Goal: Task Accomplishment & Management: Use online tool/utility

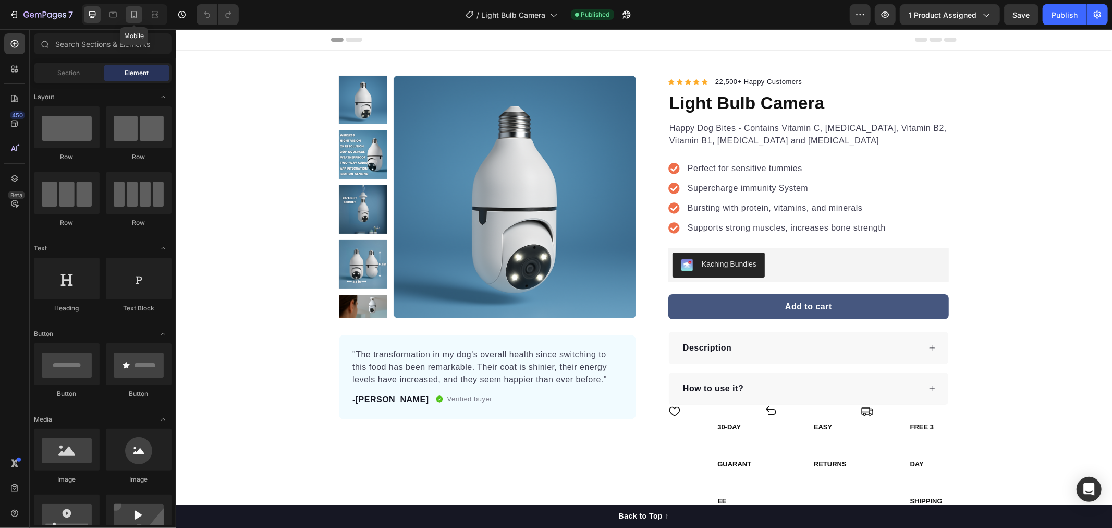
drag, startPoint x: 0, startPoint y: 0, endPoint x: 129, endPoint y: 16, distance: 130.2
click at [129, 16] on icon at bounding box center [134, 14] width 10 height 10
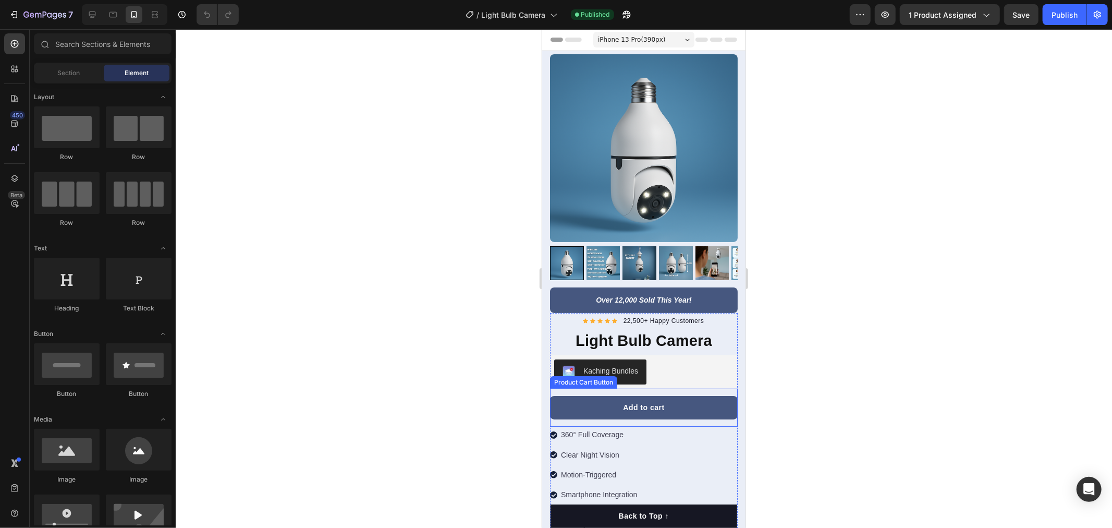
click at [590, 427] on p "360° Full Coverage" at bounding box center [598, 433] width 76 height 13
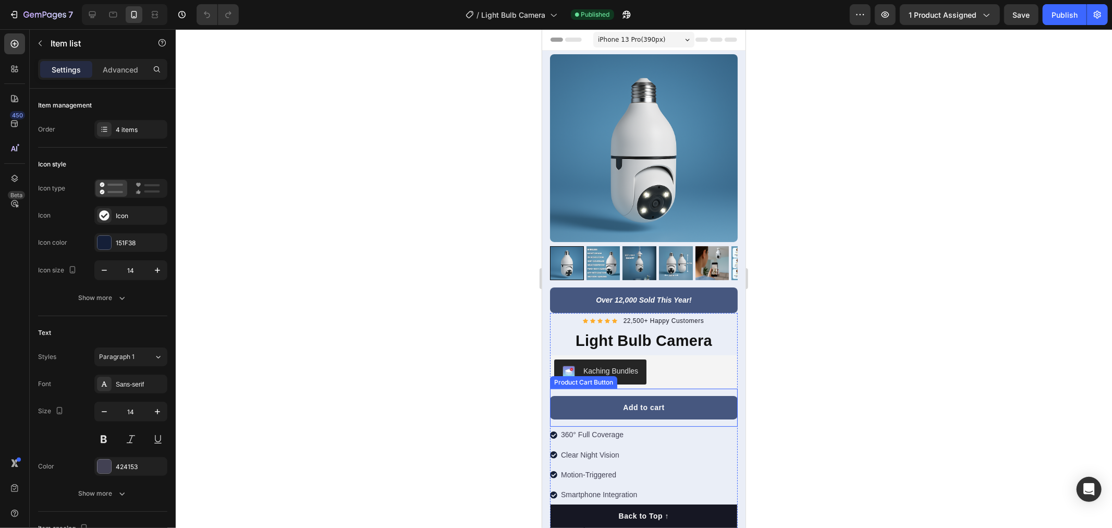
click at [590, 427] on p "360° Full Coverage" at bounding box center [598, 433] width 76 height 13
click at [589, 448] on p "Clear Night Vision" at bounding box center [598, 454] width 76 height 13
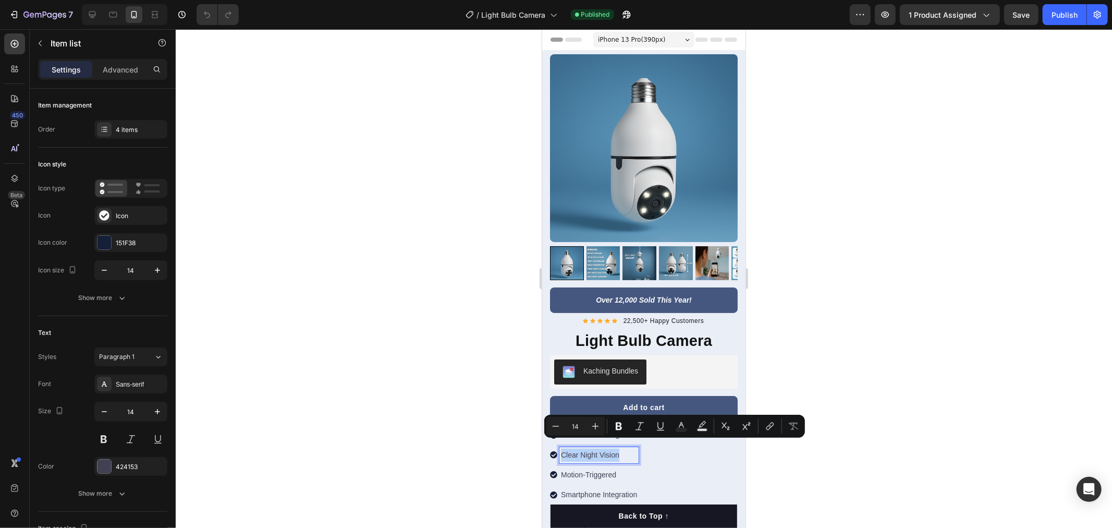
copy p "Clear Night Vision"
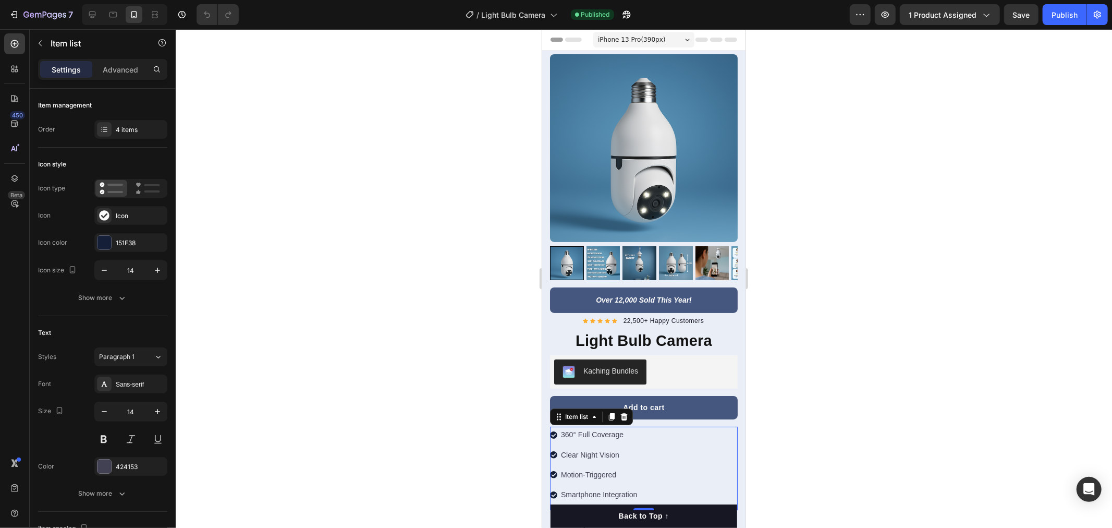
click at [574, 468] on p "Motion-Triggered" at bounding box center [598, 474] width 76 height 13
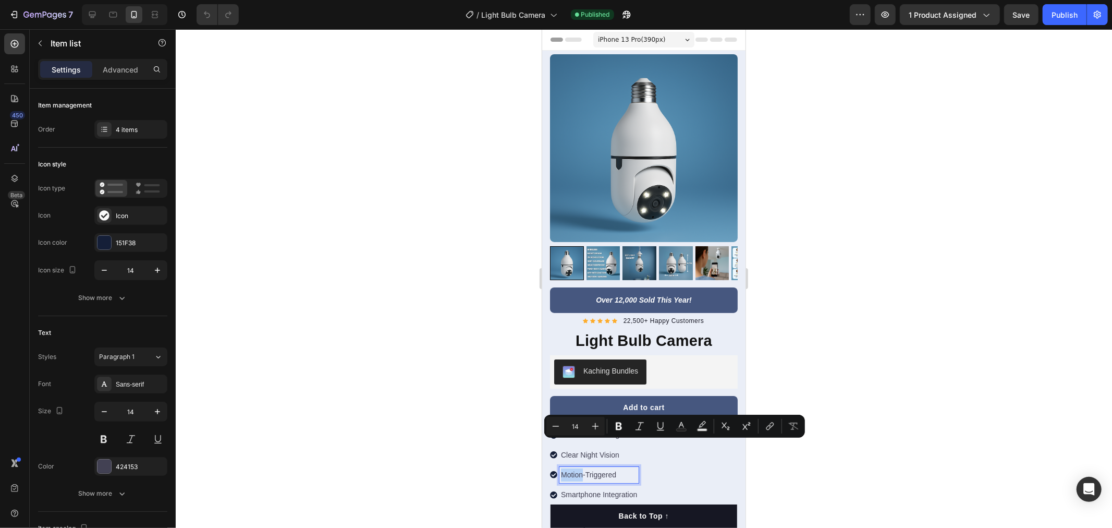
click at [574, 468] on p "Motion-Triggered" at bounding box center [598, 474] width 76 height 13
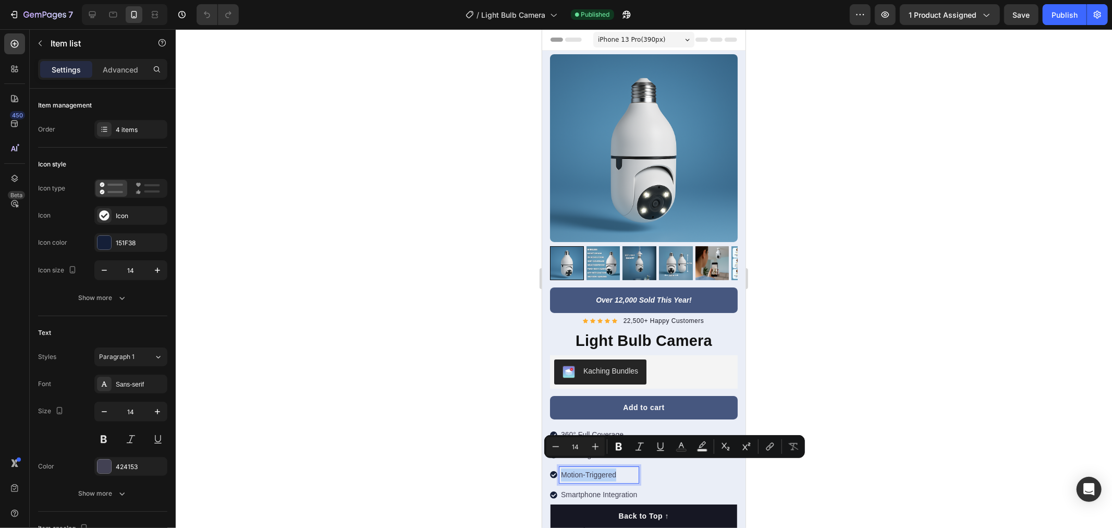
copy p "Motion-Triggered"
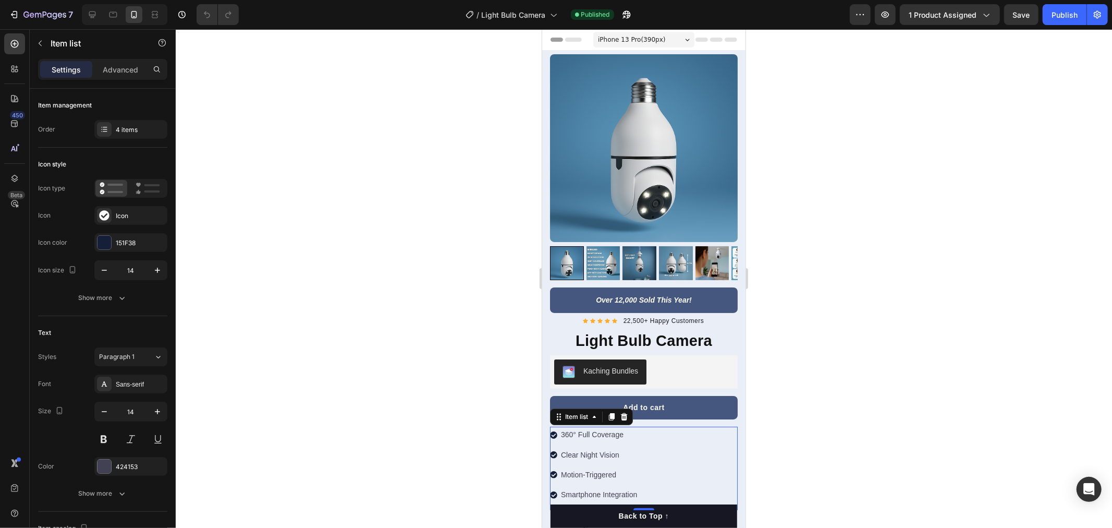
click at [595, 487] on p "Smartphone Integration" at bounding box center [598, 493] width 76 height 13
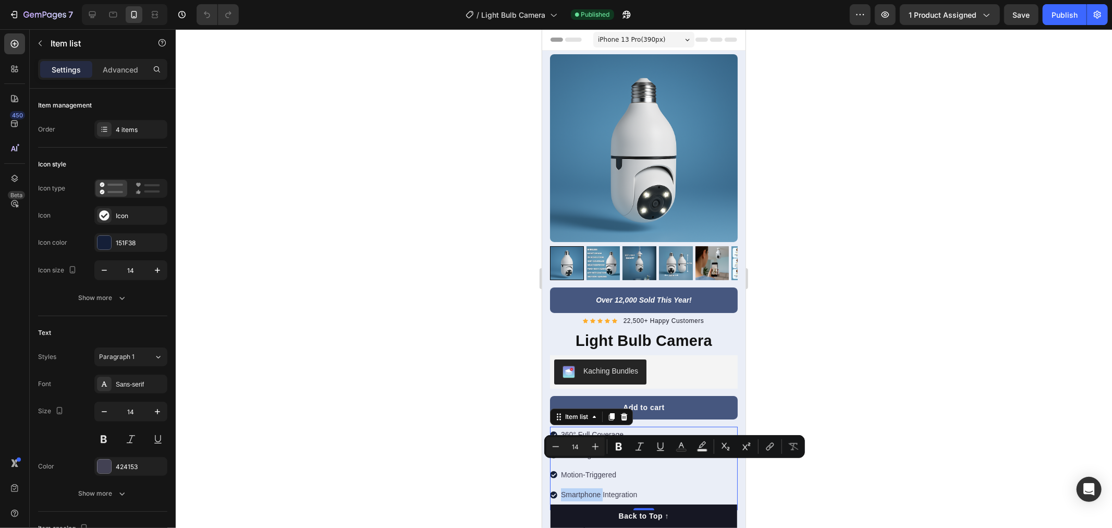
click at [595, 487] on p "Smartphone Integration" at bounding box center [598, 493] width 76 height 13
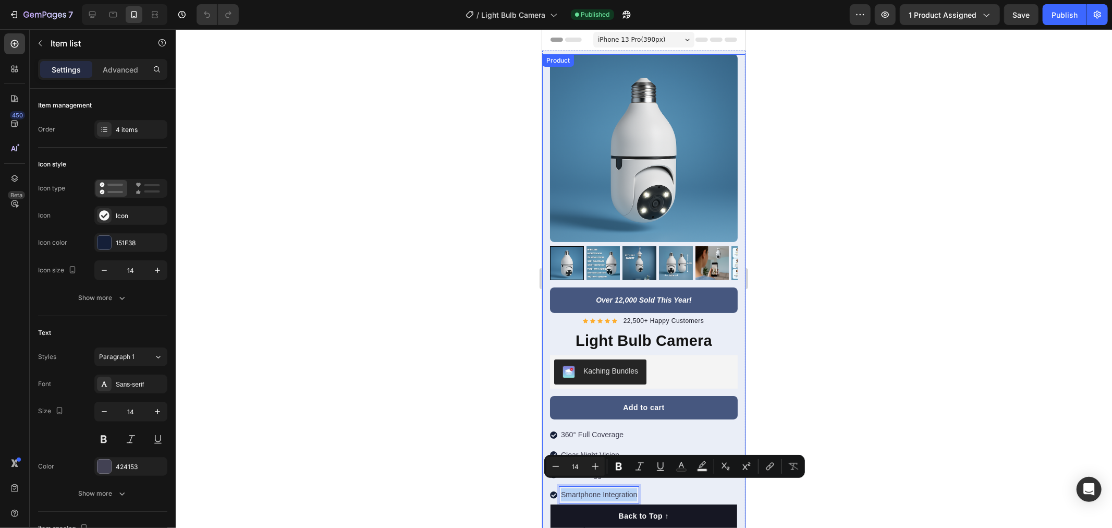
copy p "Smartphone Integration"
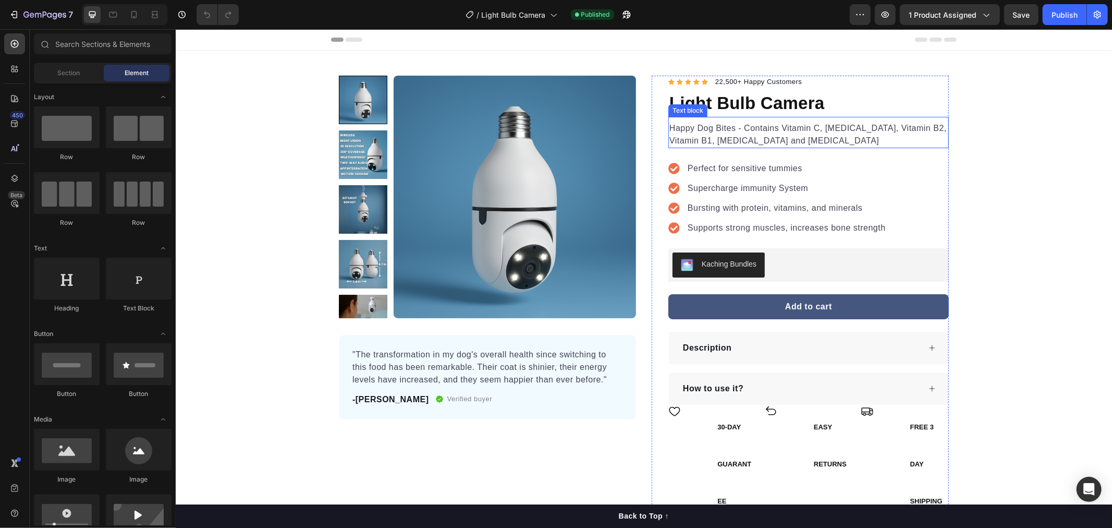
click at [794, 141] on p "Happy Dog Bites - Contains Vitamin C, [MEDICAL_DATA], Vitamin B2, Vitamin B1, […" at bounding box center [808, 133] width 278 height 25
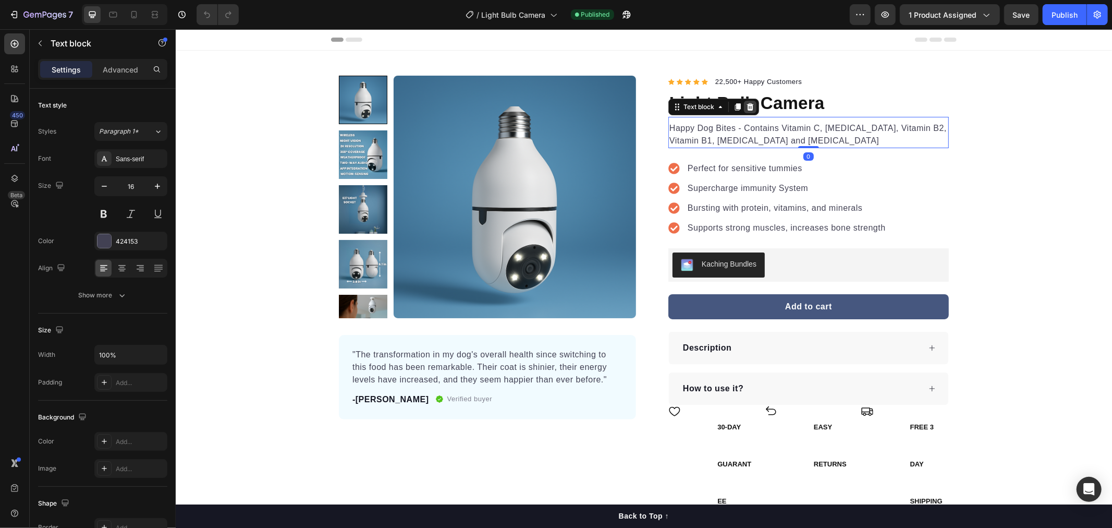
click at [747, 105] on icon at bounding box center [749, 106] width 7 height 7
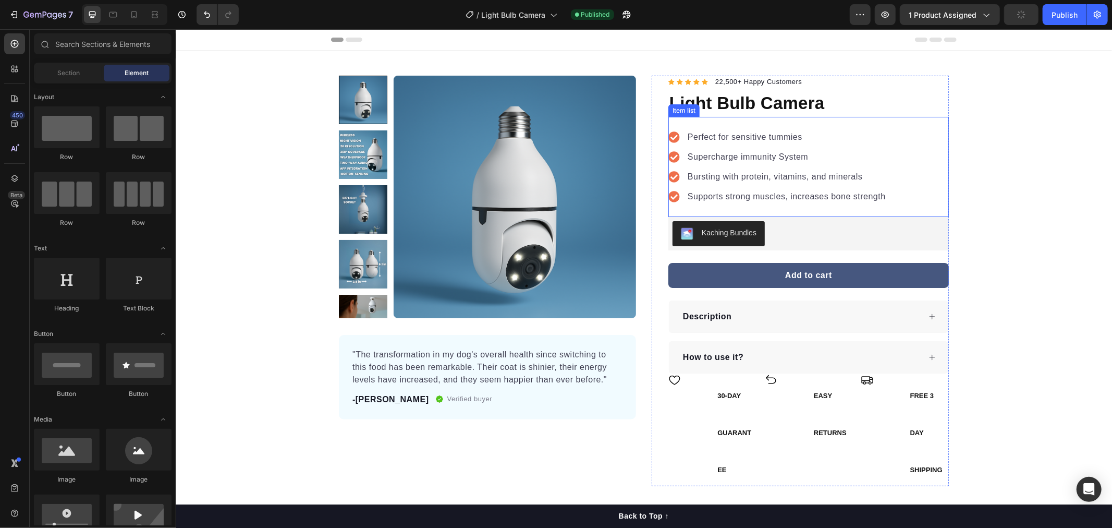
click at [711, 135] on p "Perfect for sensitive tummies" at bounding box center [786, 136] width 198 height 13
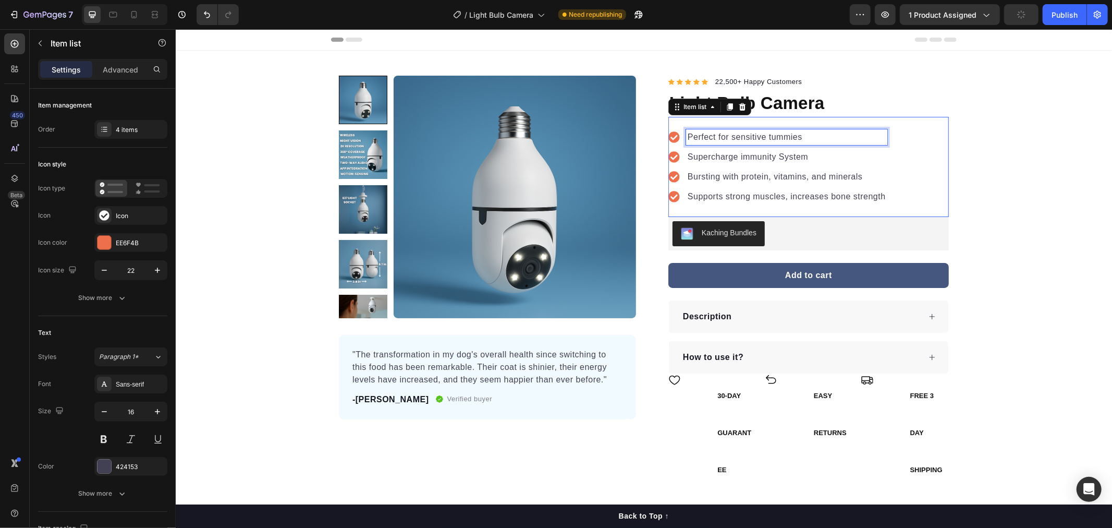
click at [711, 135] on p "Perfect for sensitive tummies" at bounding box center [786, 136] width 198 height 13
click at [724, 152] on p "Supercharge immunity System" at bounding box center [786, 156] width 198 height 13
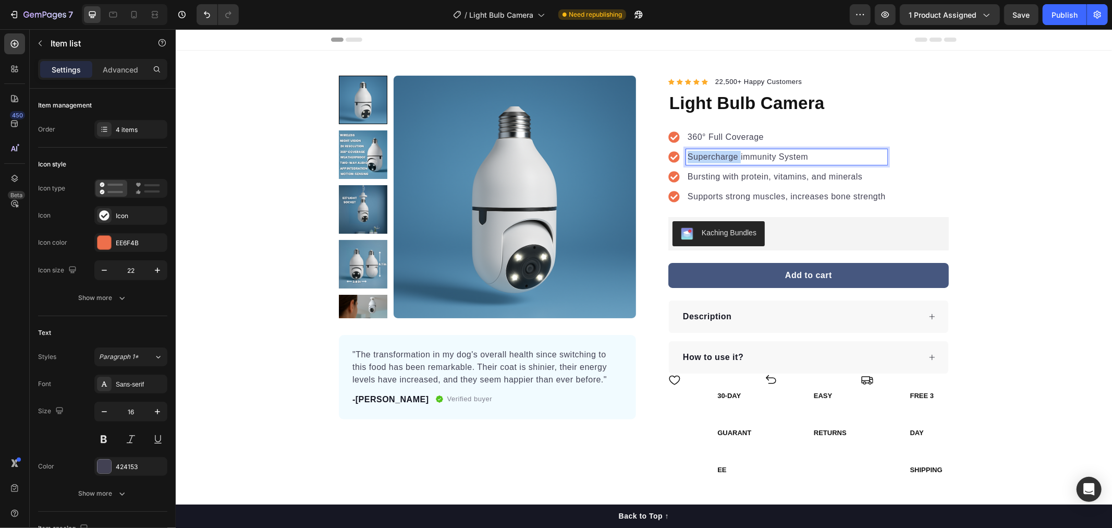
click at [724, 152] on p "Supercharge immunity System" at bounding box center [786, 156] width 198 height 13
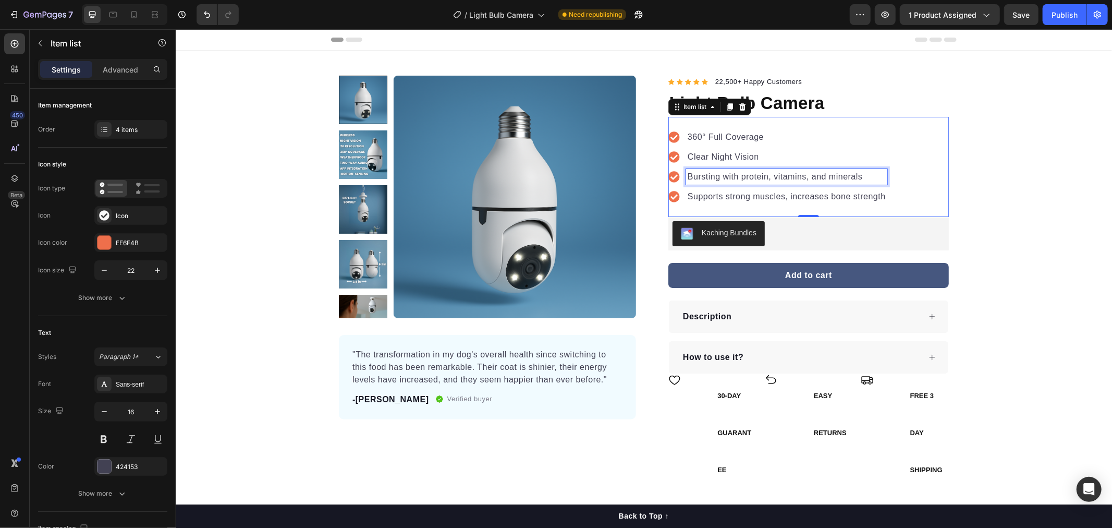
click at [703, 177] on p "Bursting with protein, vitamins, and minerals" at bounding box center [786, 176] width 198 height 13
click at [729, 192] on p "Supports strong muscles, increases bone strength" at bounding box center [786, 196] width 198 height 13
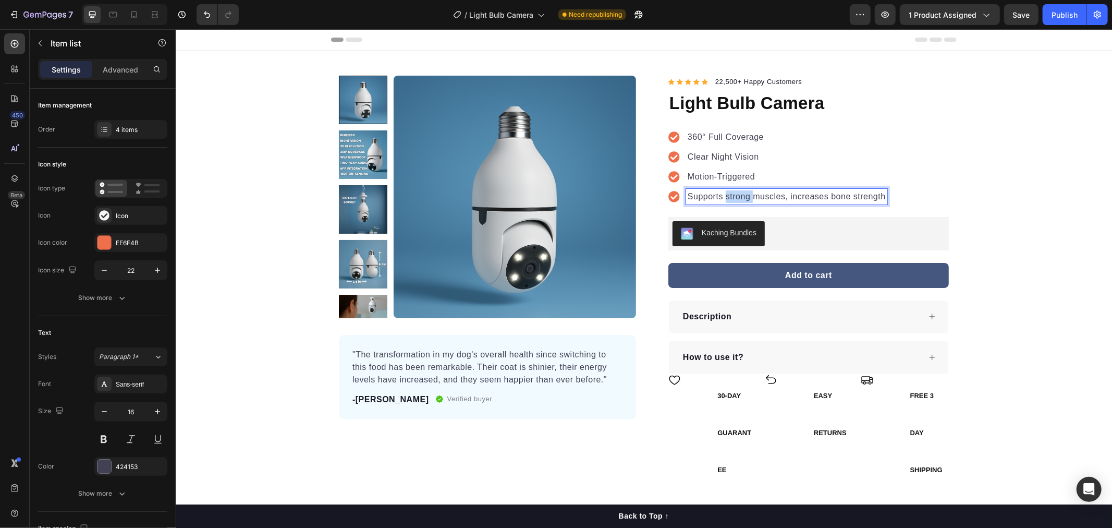
click at [729, 192] on p "Supports strong muscles, increases bone strength" at bounding box center [786, 196] width 198 height 13
click at [1059, 6] on button "Publish" at bounding box center [1065, 14] width 44 height 21
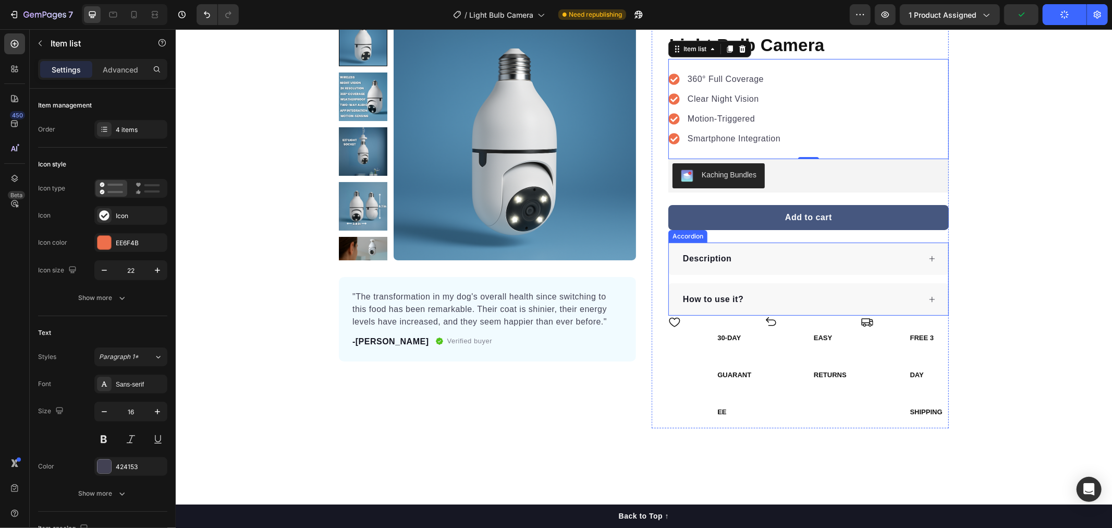
click at [929, 258] on icon at bounding box center [932, 258] width 6 height 6
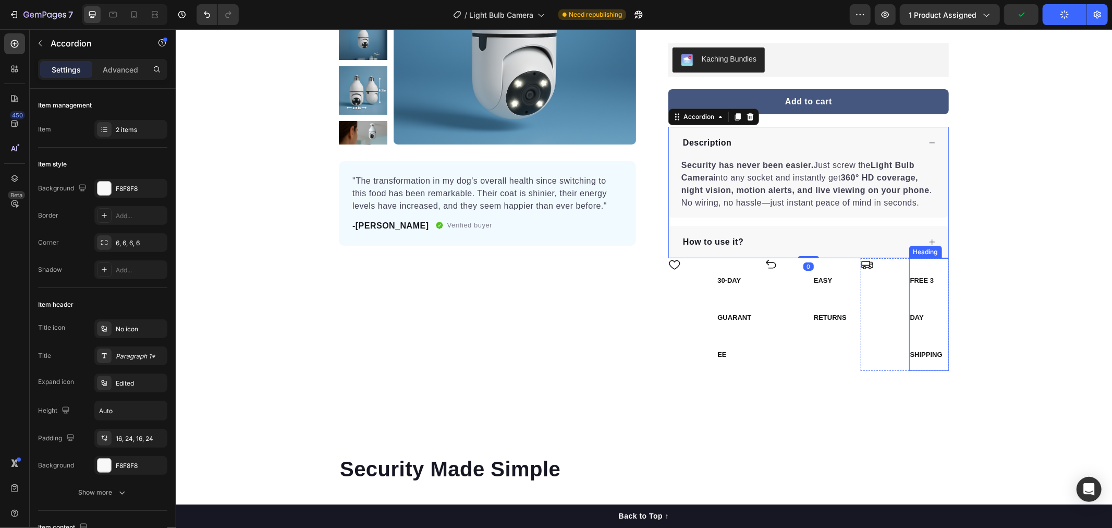
click at [928, 242] on icon at bounding box center [931, 241] width 7 height 7
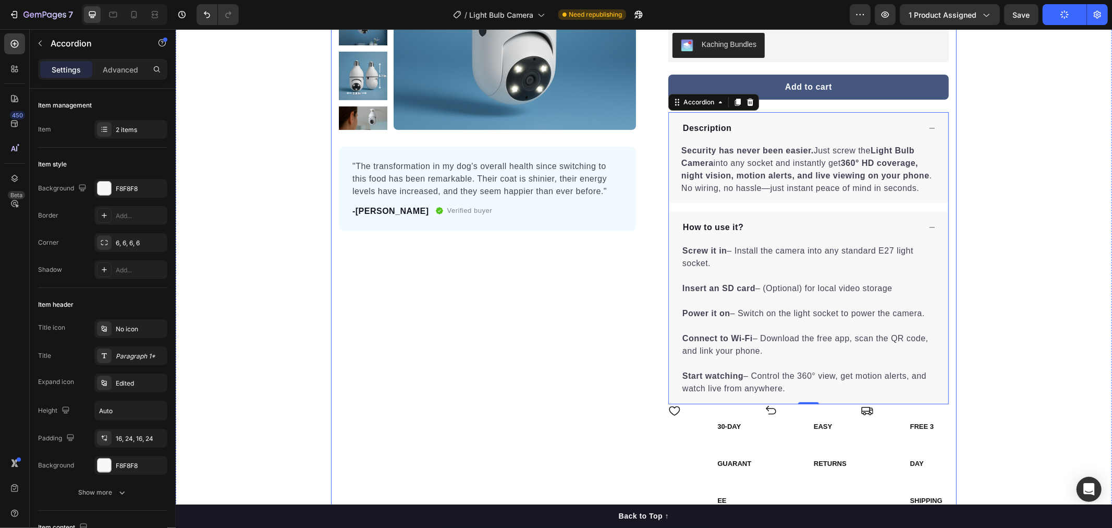
scroll to position [174, 0]
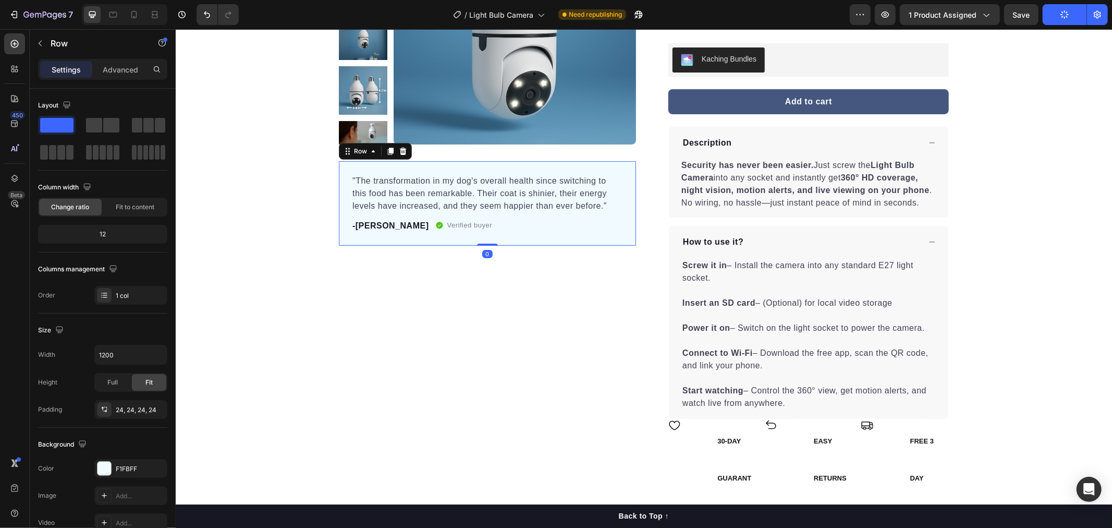
click at [509, 237] on div ""The transformation in my dog's overall health since switching to this food has…" at bounding box center [486, 203] width 297 height 84
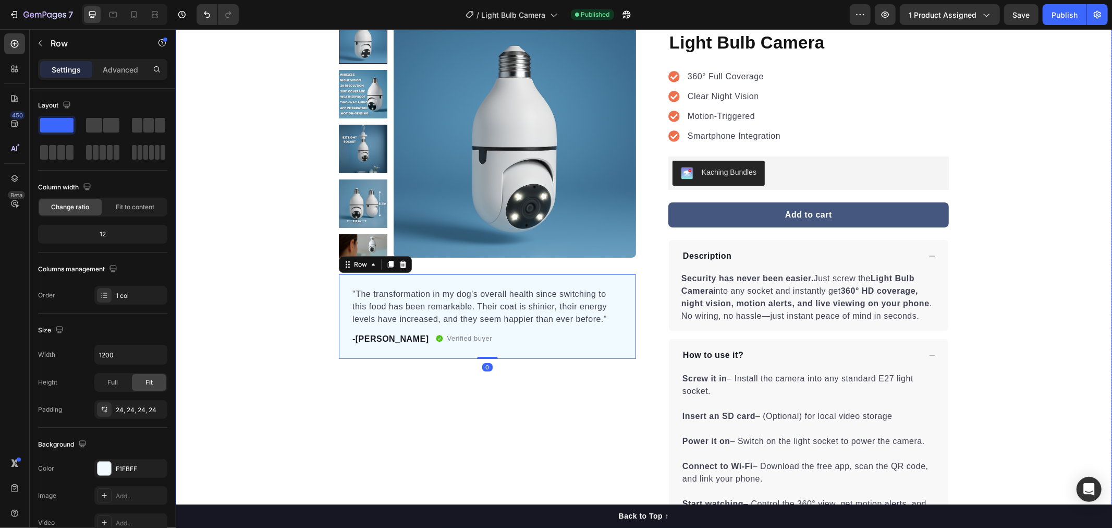
scroll to position [0, 0]
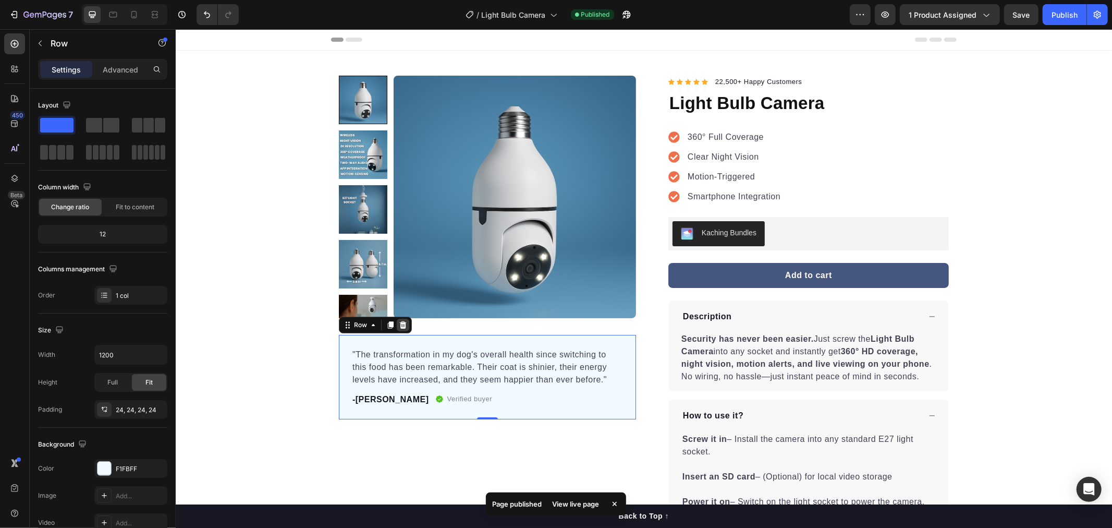
click at [398, 326] on icon at bounding box center [402, 324] width 8 height 8
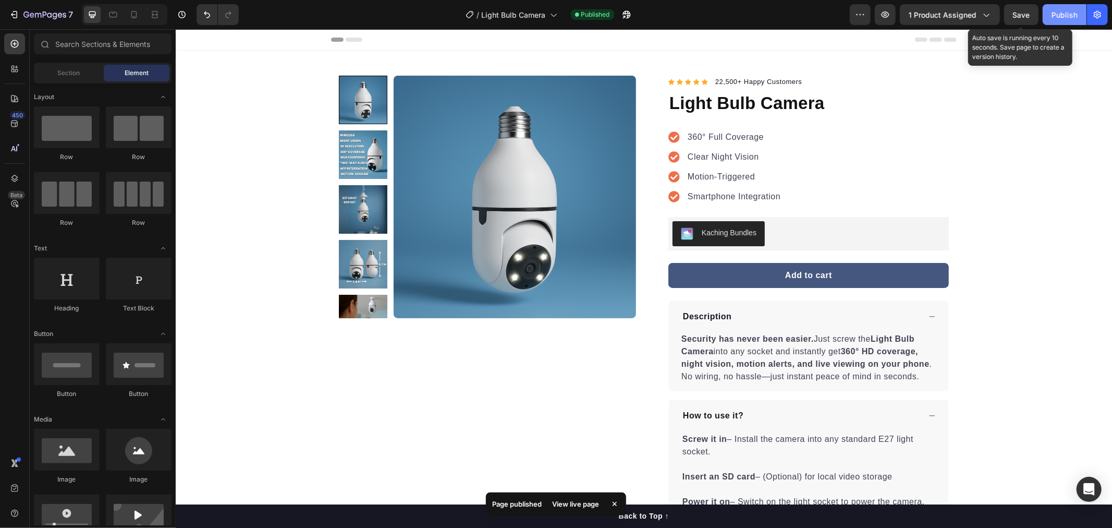
click at [1057, 18] on div "Publish" at bounding box center [1064, 14] width 26 height 11
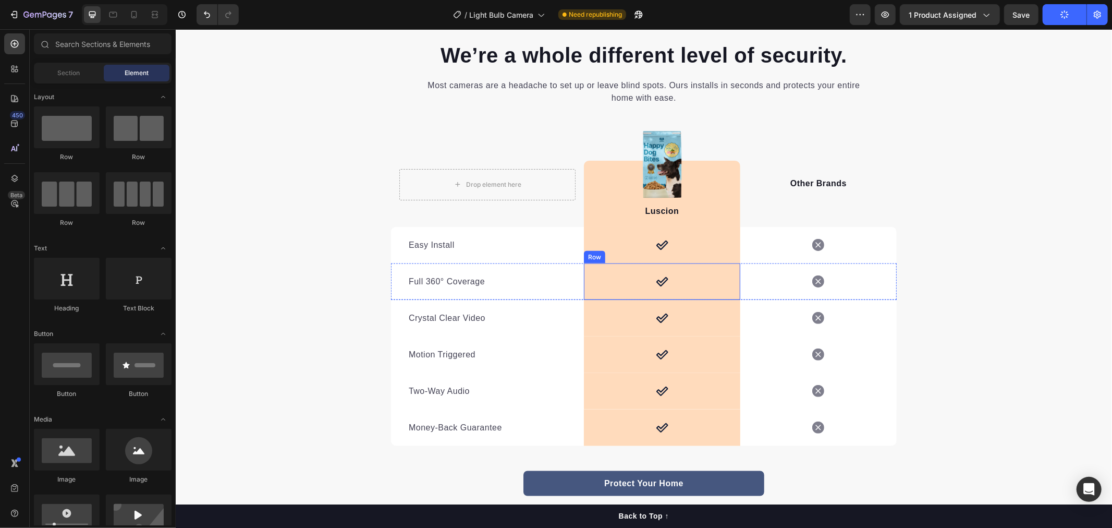
scroll to position [1216, 0]
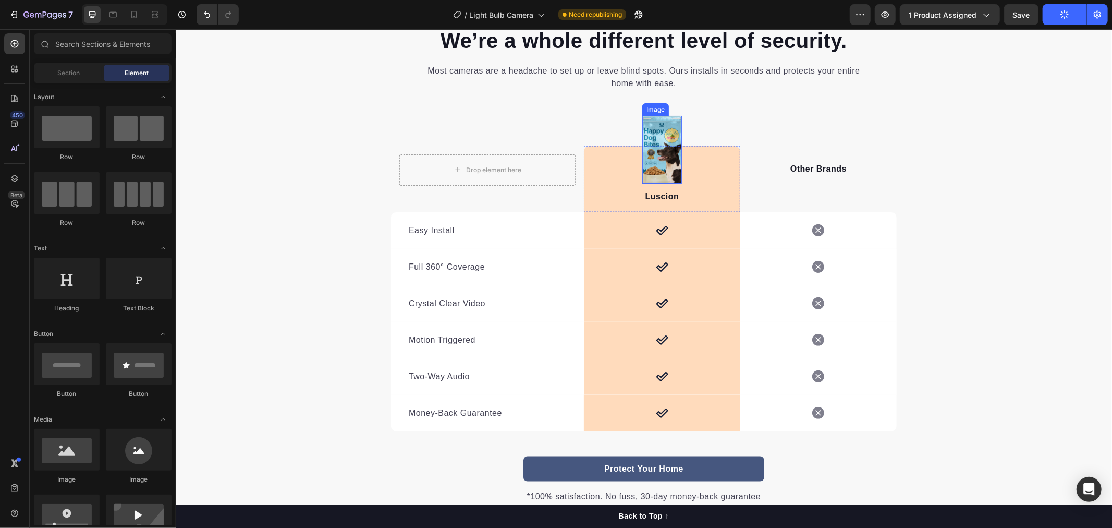
click at [652, 130] on img at bounding box center [662, 149] width 40 height 68
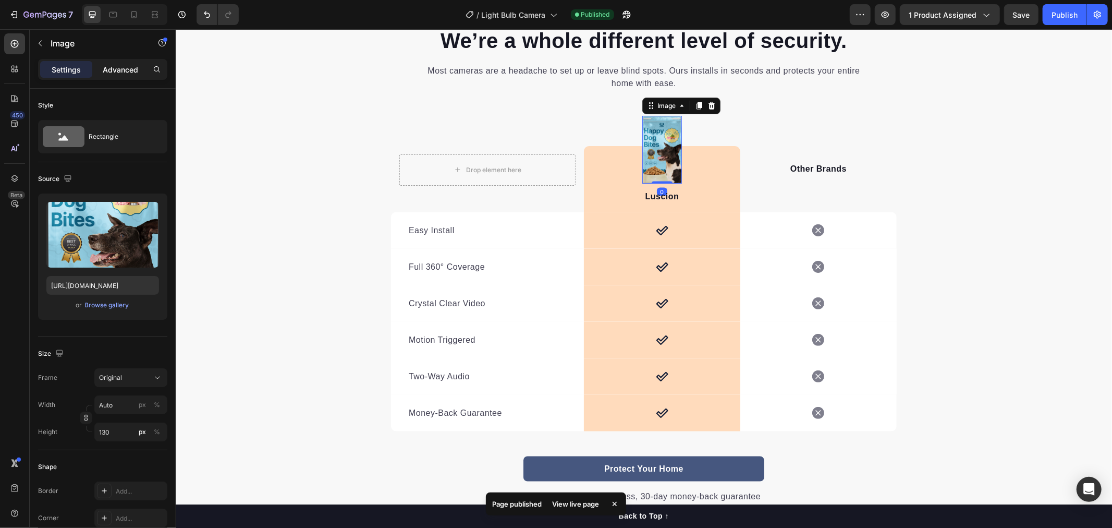
click at [105, 71] on p "Advanced" at bounding box center [120, 69] width 35 height 11
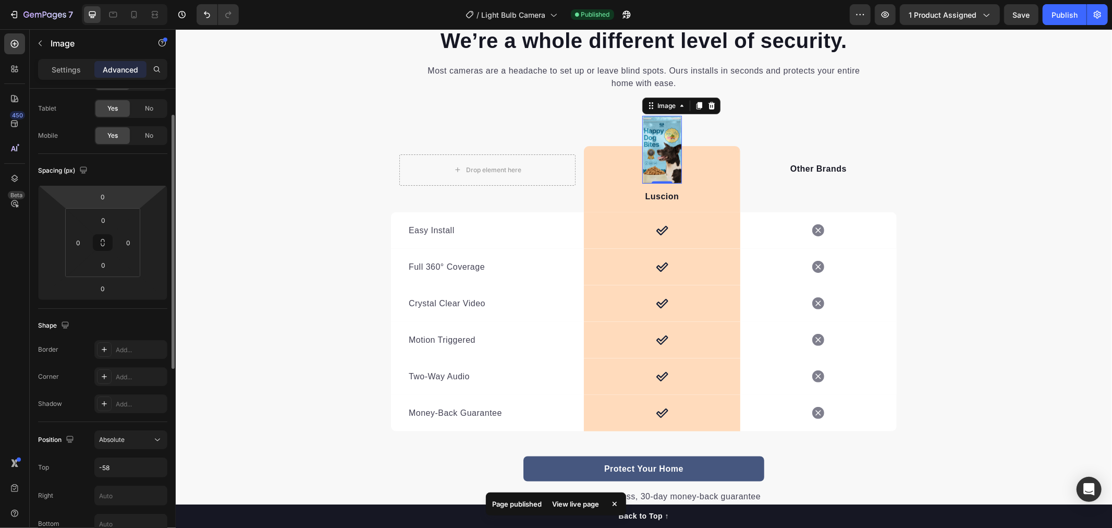
scroll to position [0, 0]
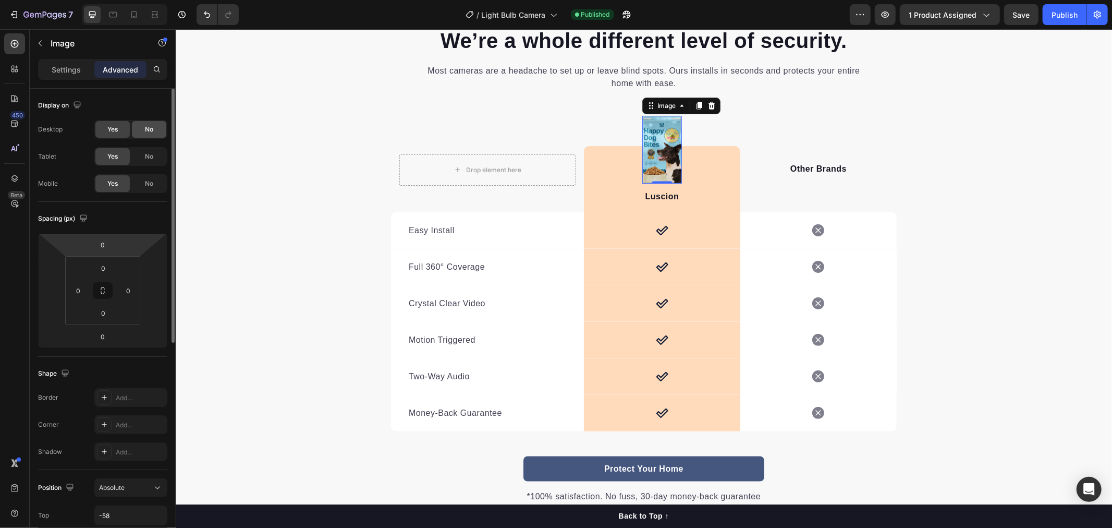
click at [147, 132] on span "No" at bounding box center [149, 129] width 8 height 9
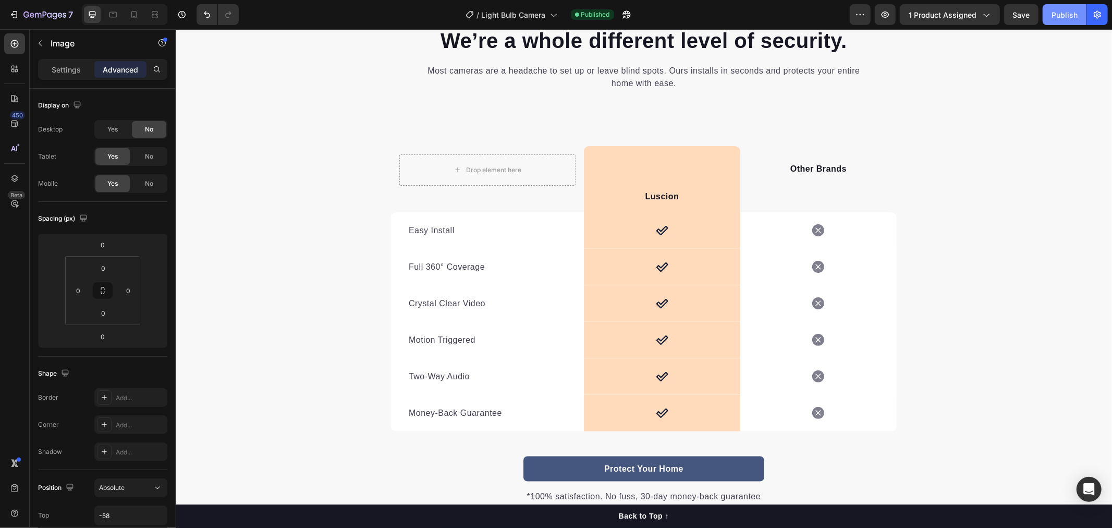
click at [1054, 21] on button "Publish" at bounding box center [1065, 14] width 44 height 21
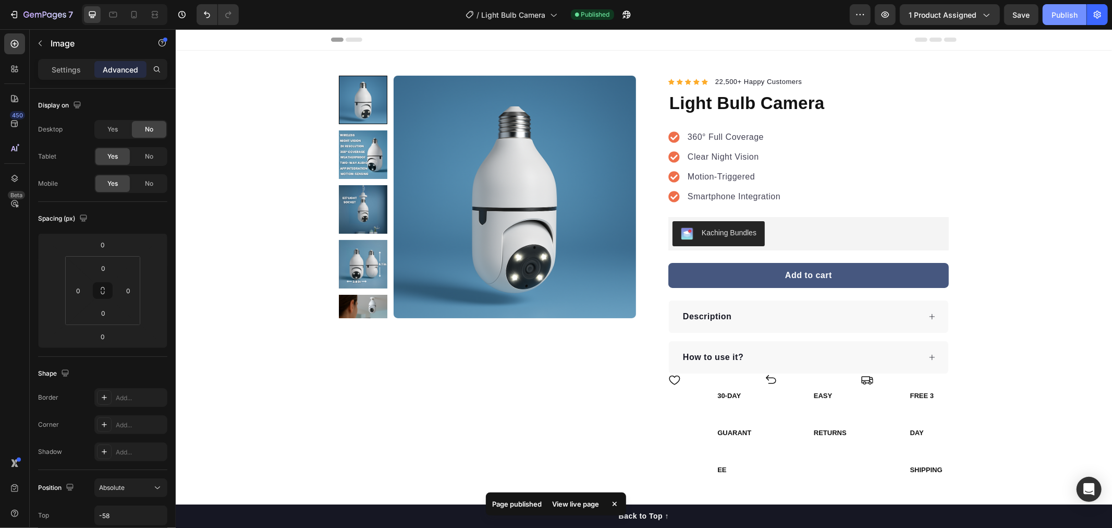
click at [1062, 9] on div "Publish" at bounding box center [1064, 14] width 26 height 11
